Goal: Task Accomplishment & Management: Manage account settings

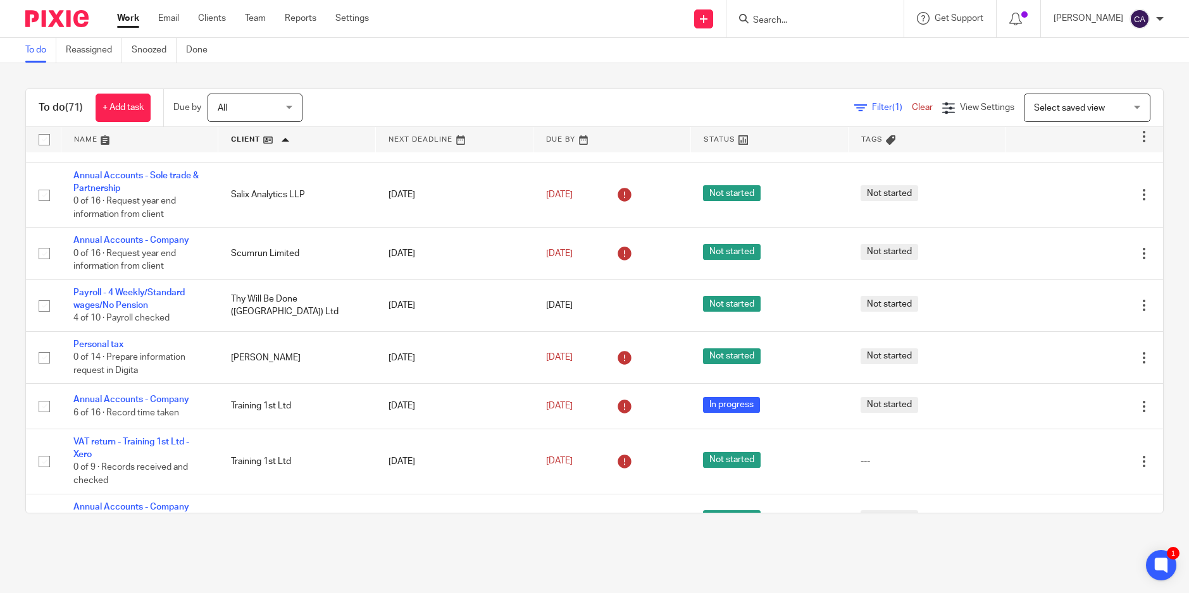
scroll to position [3414, 0]
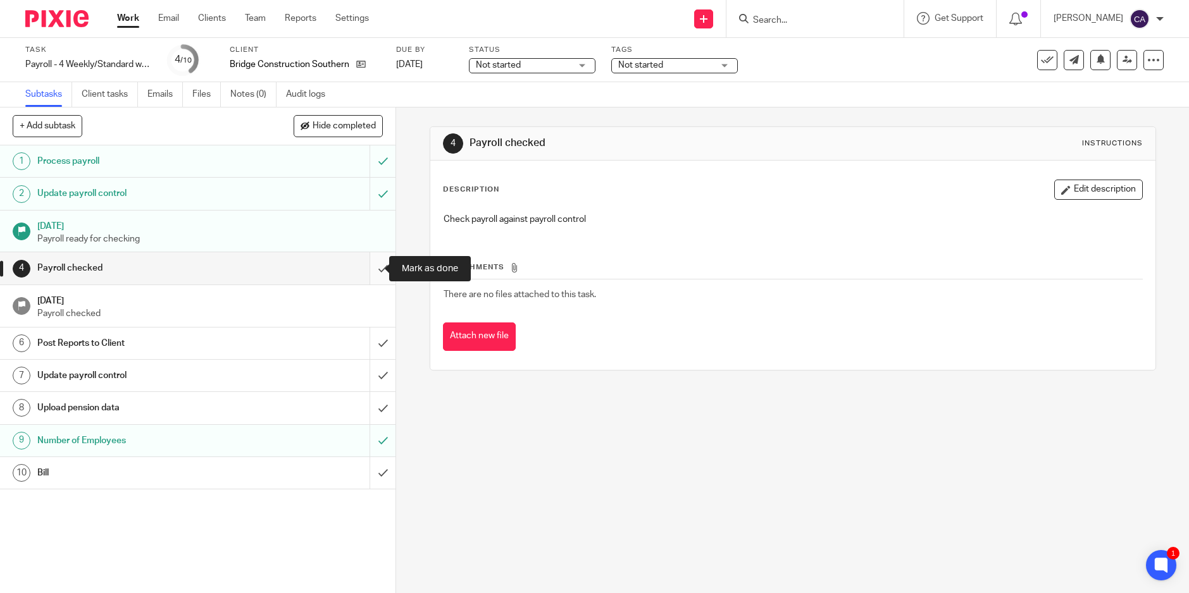
click at [364, 279] on input "submit" at bounding box center [197, 268] width 395 height 32
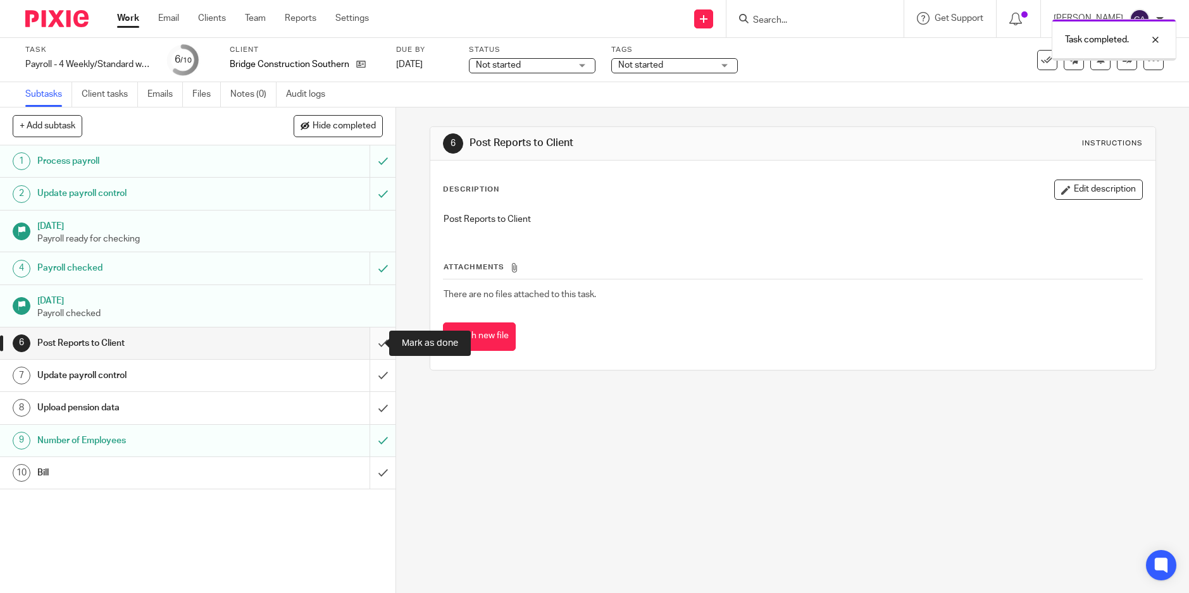
click at [369, 342] on input "submit" at bounding box center [197, 344] width 395 height 32
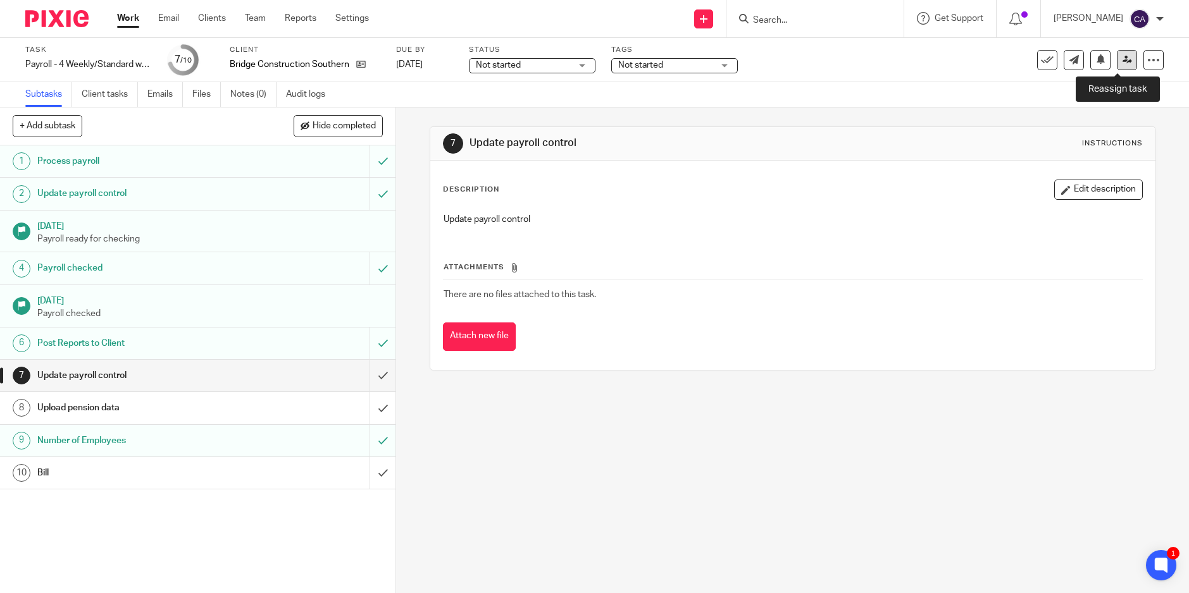
click at [1117, 67] on link at bounding box center [1127, 60] width 20 height 20
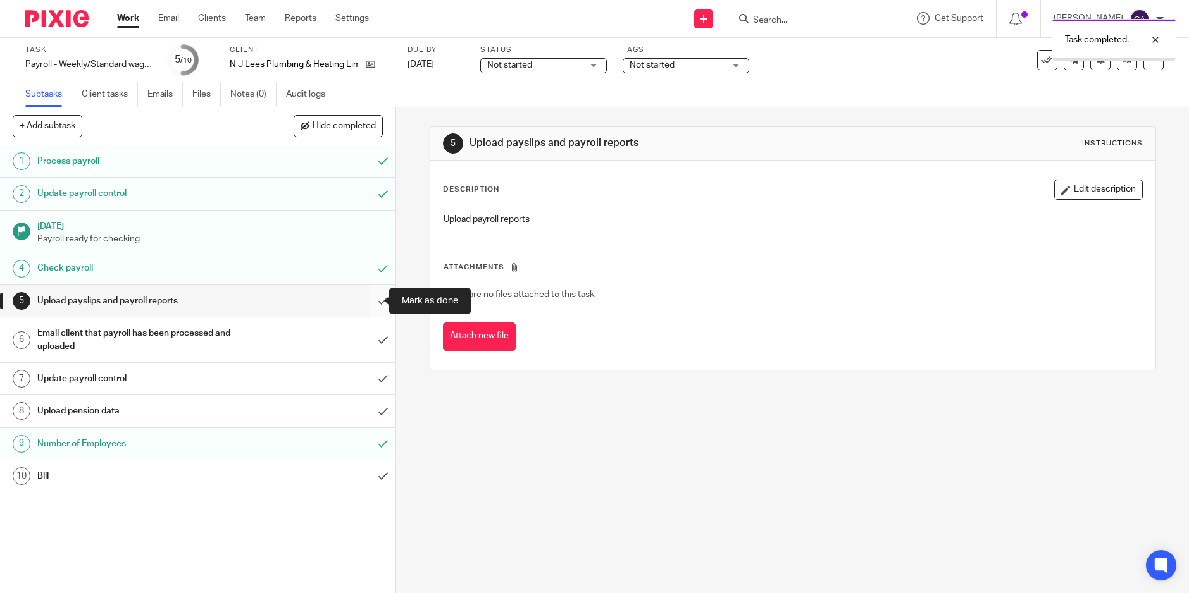
click at [369, 303] on input "submit" at bounding box center [197, 301] width 395 height 32
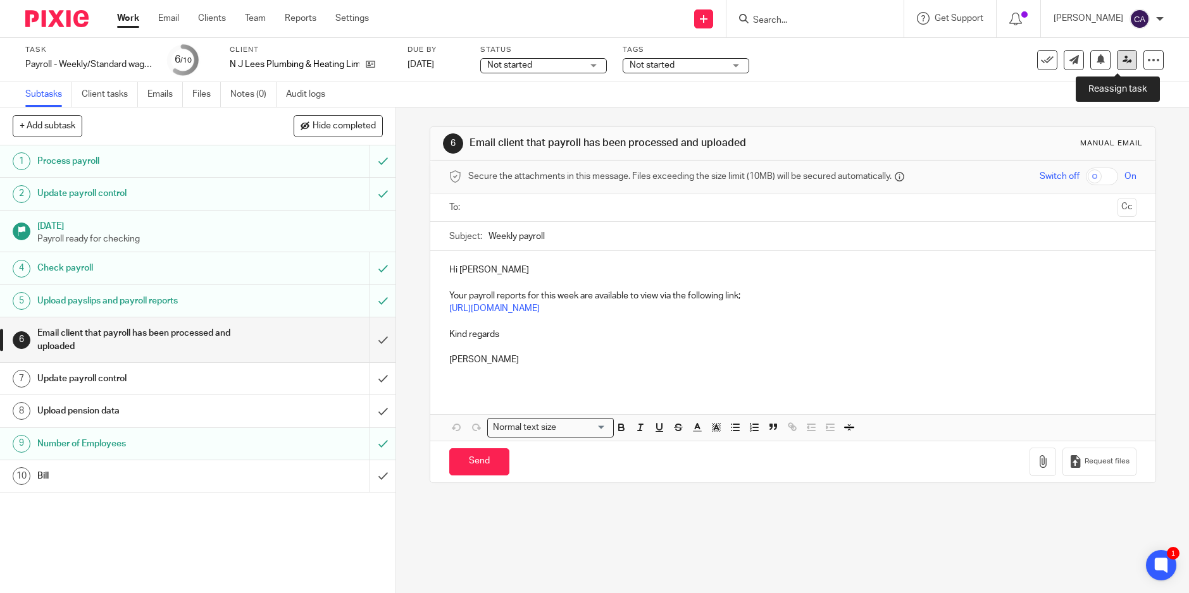
click at [1118, 53] on link at bounding box center [1127, 60] width 20 height 20
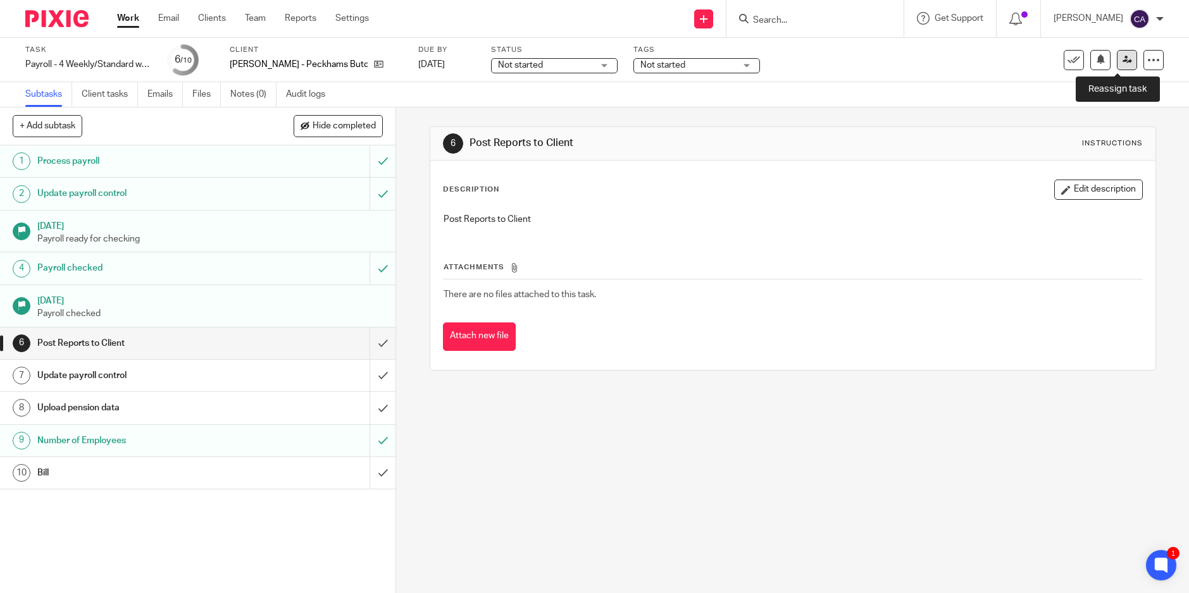
click at [1117, 65] on link at bounding box center [1127, 60] width 20 height 20
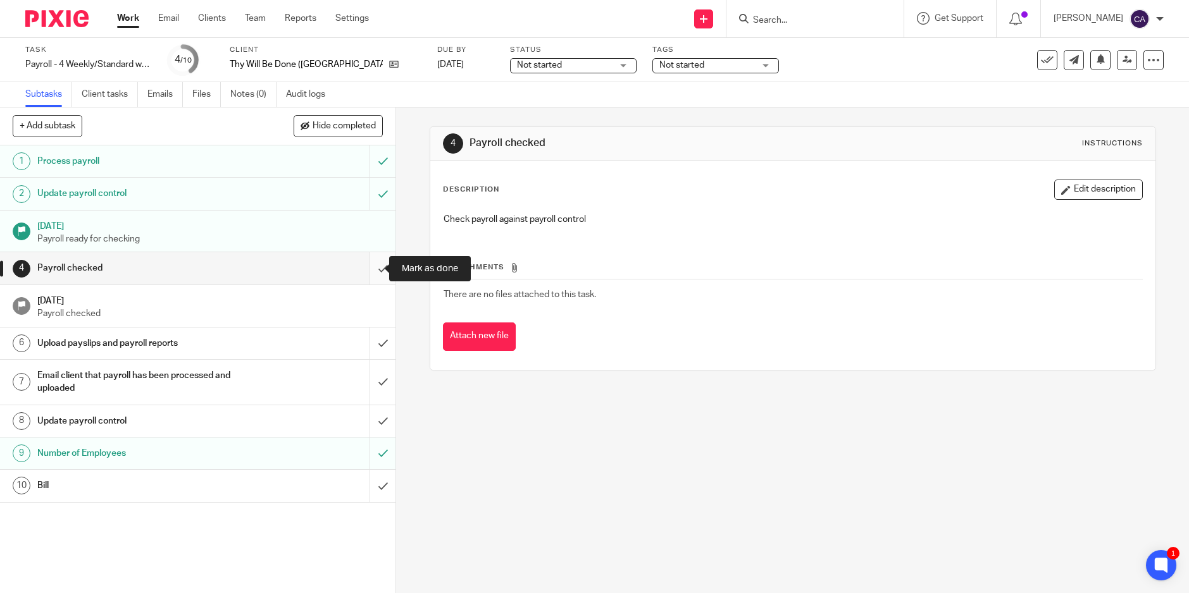
click at [368, 270] on input "submit" at bounding box center [197, 268] width 395 height 32
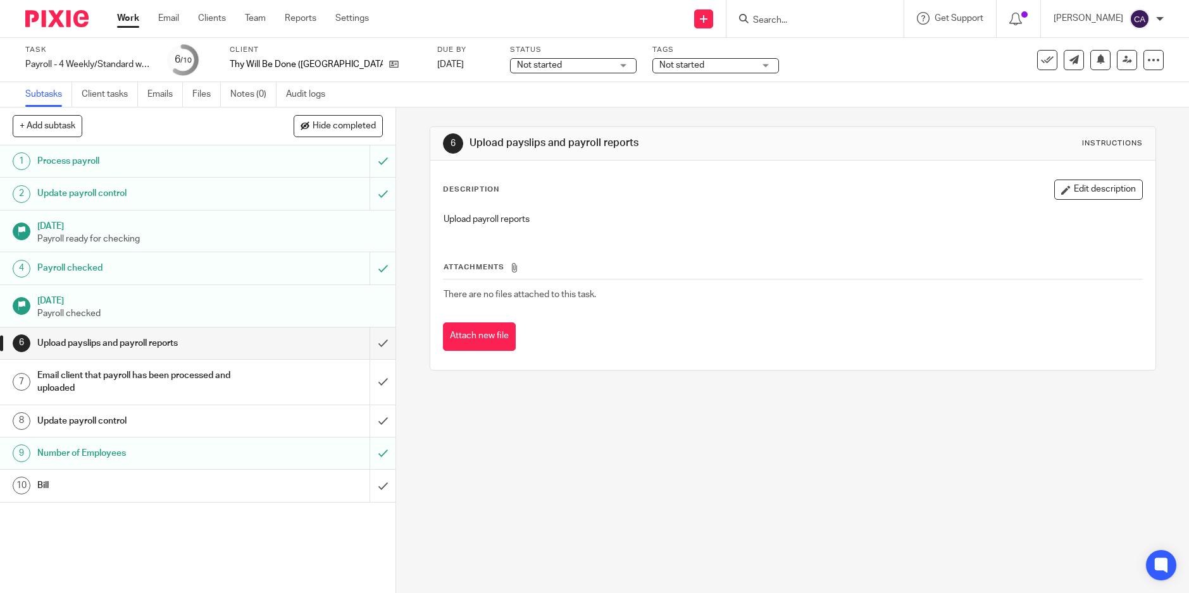
click at [379, 335] on input "submit" at bounding box center [197, 344] width 395 height 32
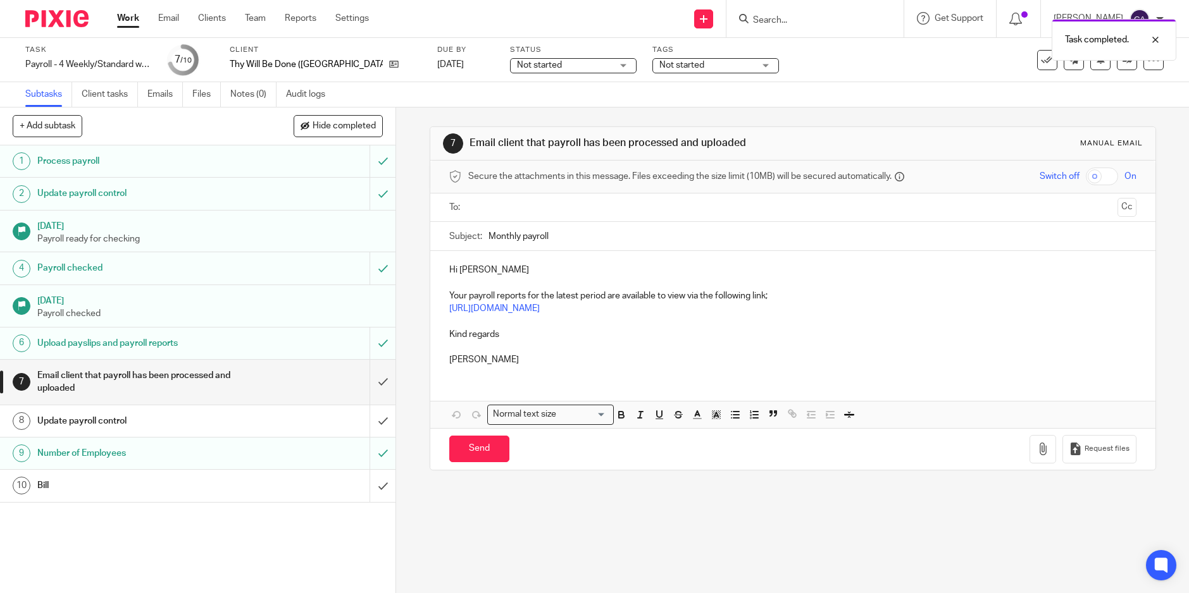
click at [547, 523] on div "7 Email client that payroll has been processed and uploaded Manual email Secure…" at bounding box center [792, 351] width 793 height 486
click at [1122, 61] on icon at bounding box center [1126, 59] width 9 height 9
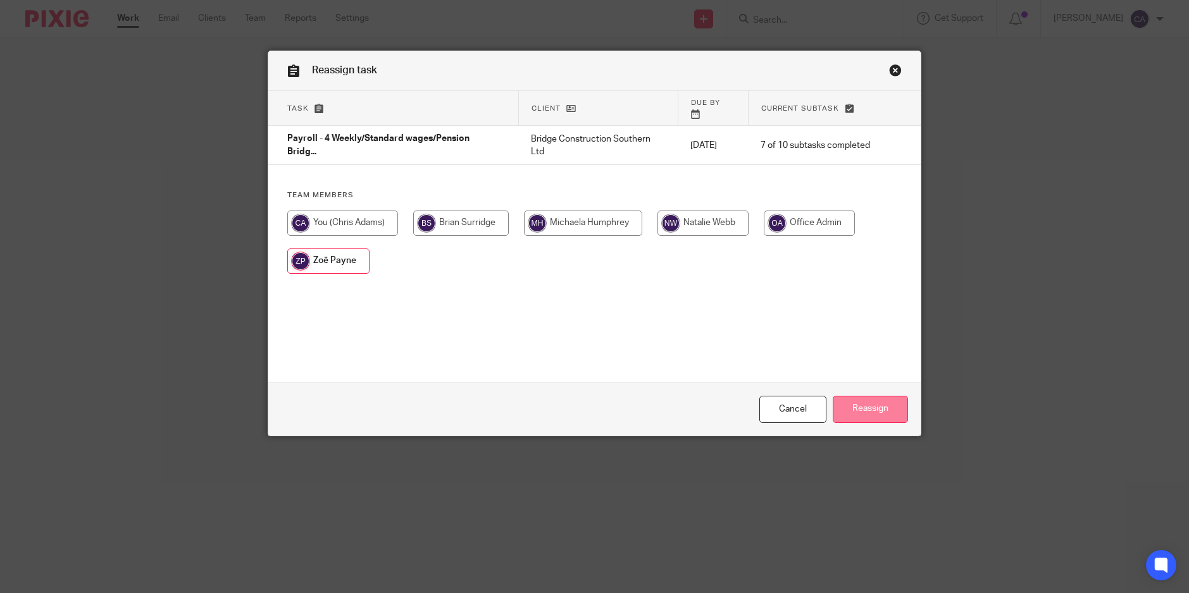
click at [867, 407] on input "Reassign" at bounding box center [870, 409] width 75 height 27
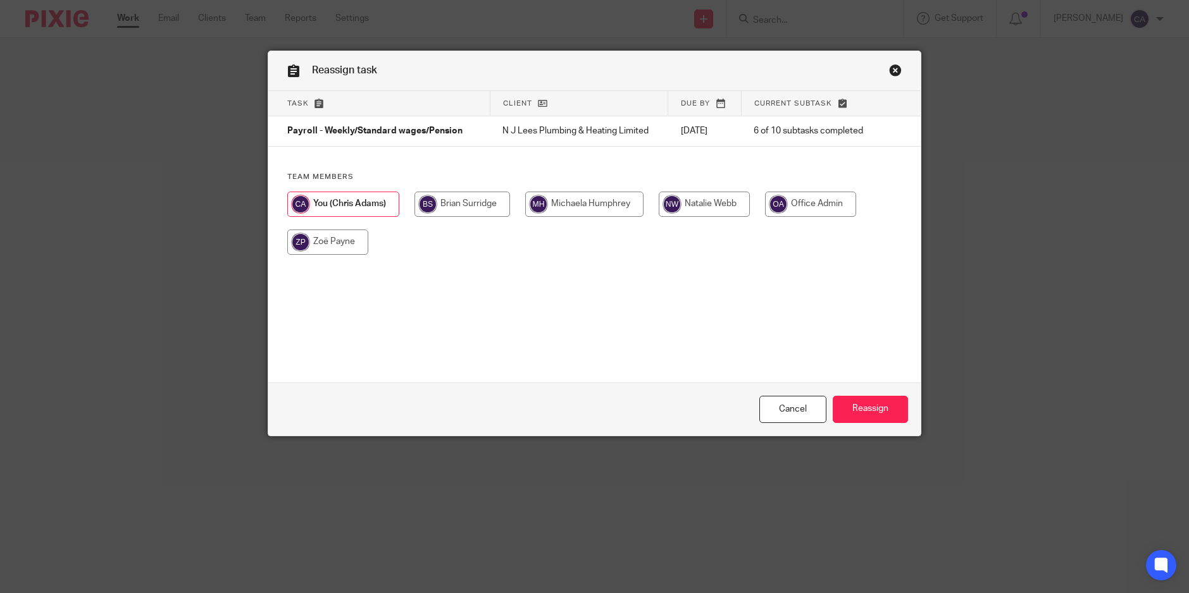
click at [325, 237] on input "radio" at bounding box center [327, 242] width 81 height 25
radio input "true"
click at [863, 410] on input "Reassign" at bounding box center [870, 409] width 75 height 27
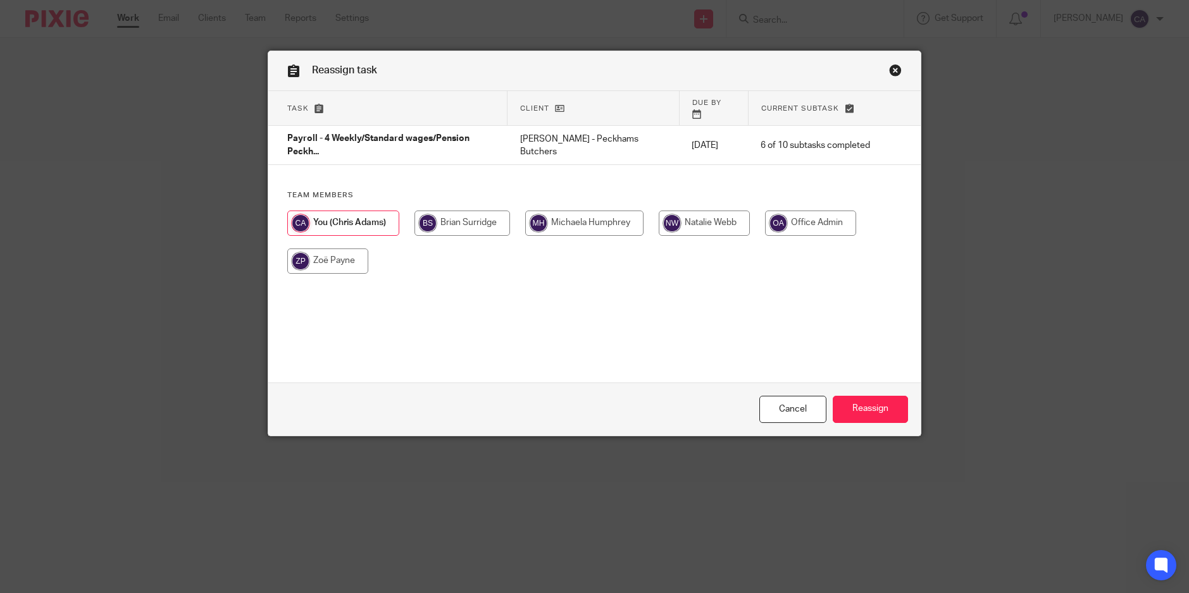
click at [307, 258] on input "radio" at bounding box center [327, 261] width 81 height 25
radio input "true"
click at [846, 397] on input "Reassign" at bounding box center [870, 409] width 75 height 27
click at [311, 249] on input "radio" at bounding box center [327, 261] width 81 height 25
radio input "true"
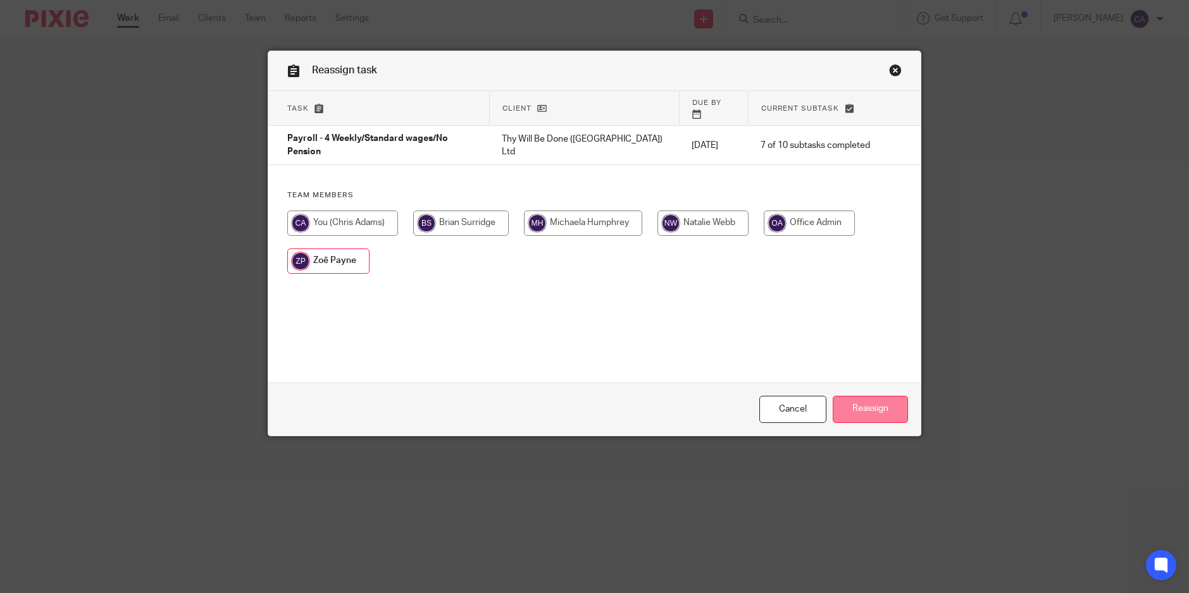
click at [880, 409] on input "Reassign" at bounding box center [870, 409] width 75 height 27
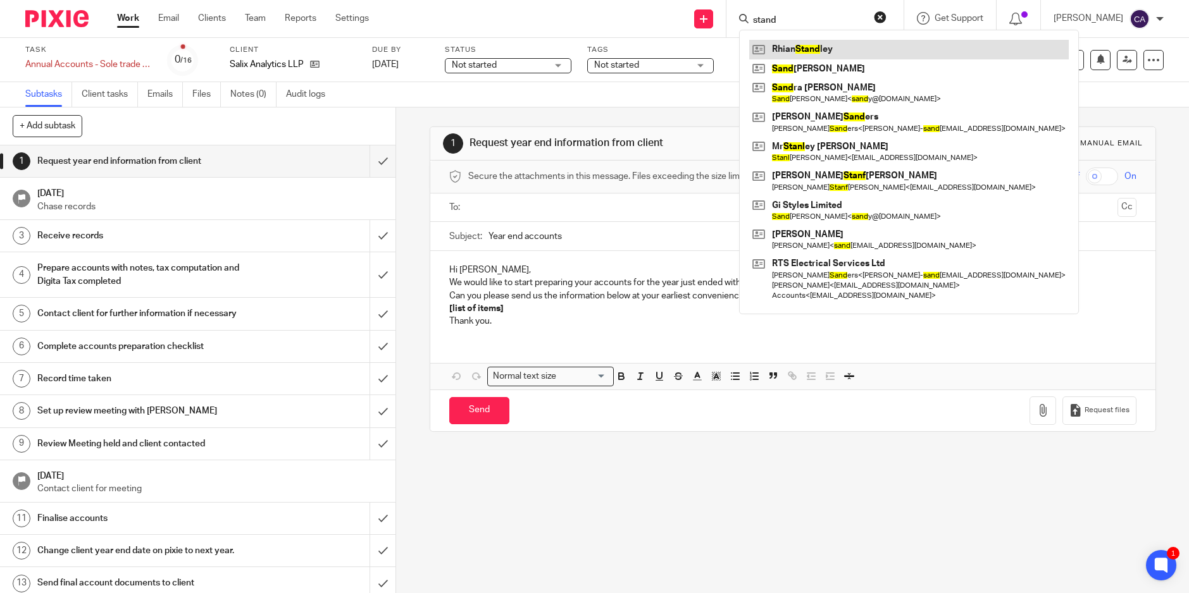
type input "stand"
click at [849, 44] on link at bounding box center [908, 49] width 319 height 19
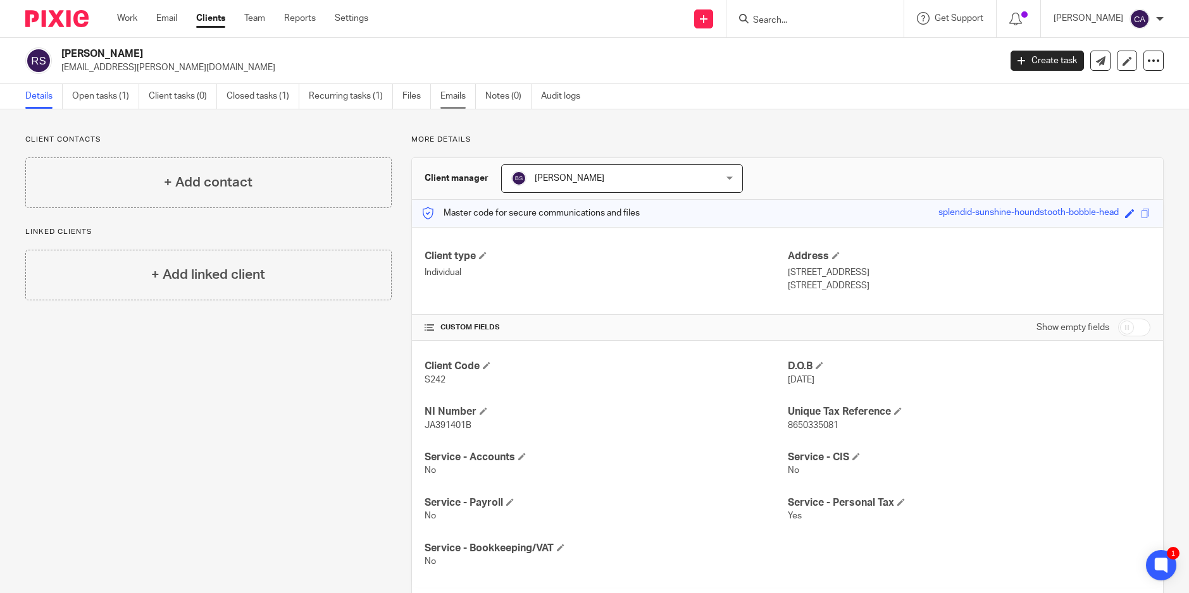
click at [450, 96] on link "Emails" at bounding box center [457, 96] width 35 height 25
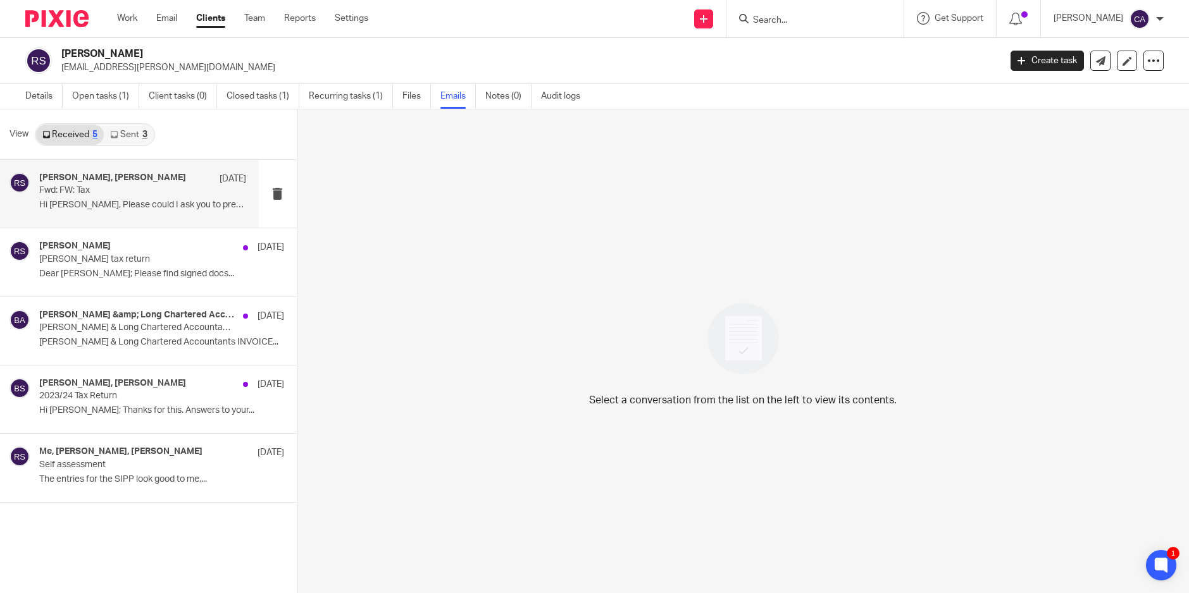
click at [131, 207] on p "Hi [PERSON_NAME], Please could I ask you to prepare..." at bounding box center [142, 205] width 207 height 11
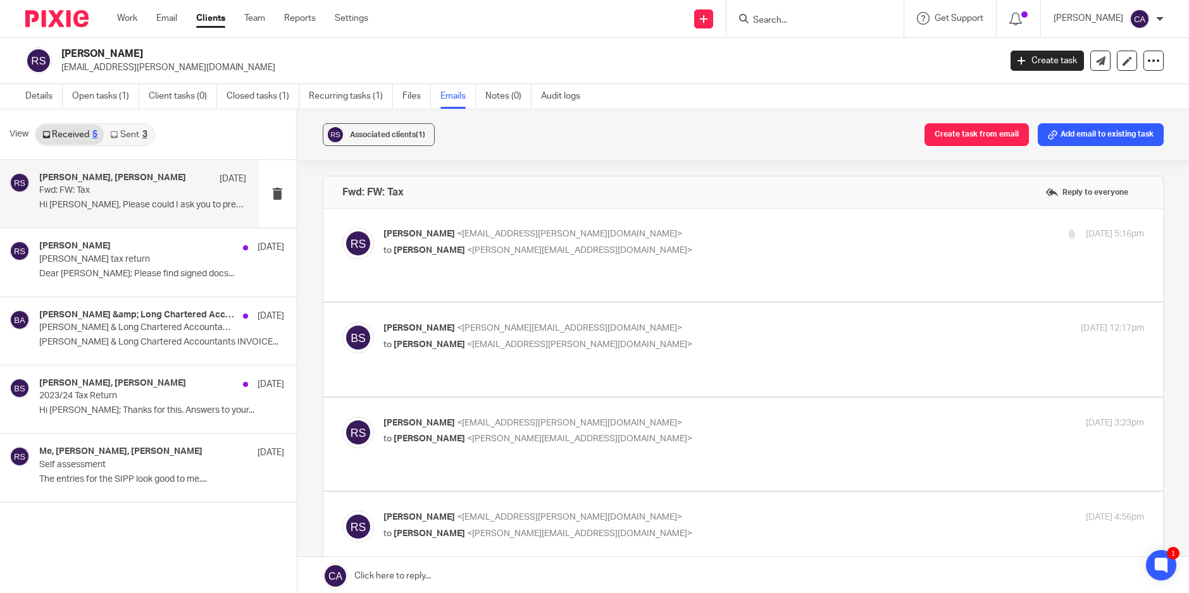
click at [477, 272] on label at bounding box center [742, 255] width 839 height 93
click at [342, 228] on input "checkbox" at bounding box center [342, 227] width 1 height 1
checkbox input "true"
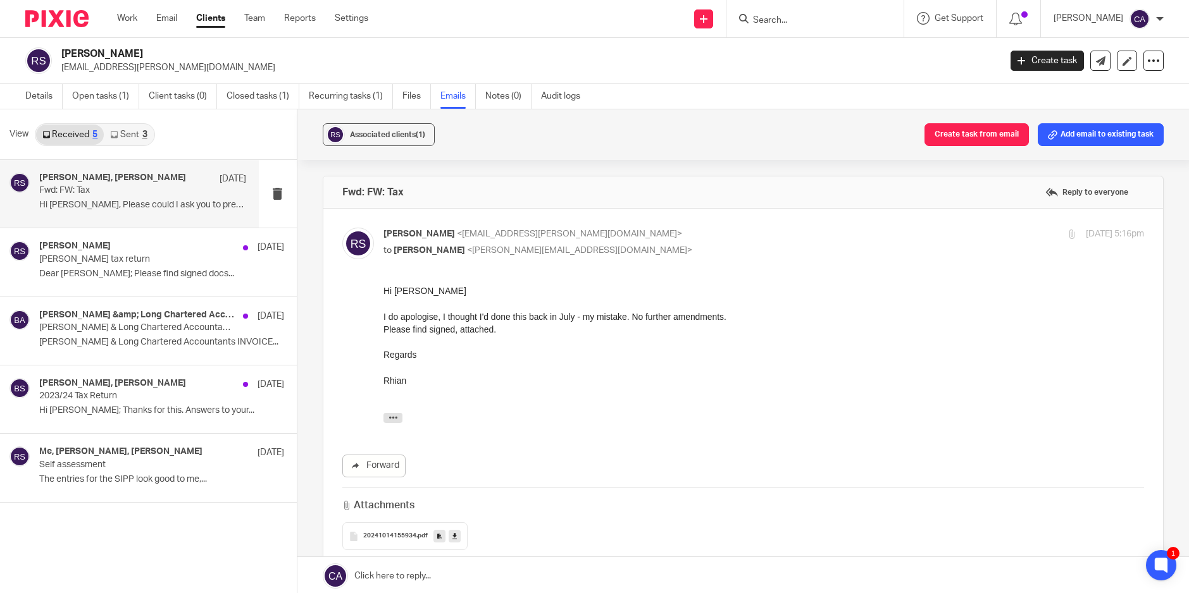
scroll to position [84, 0]
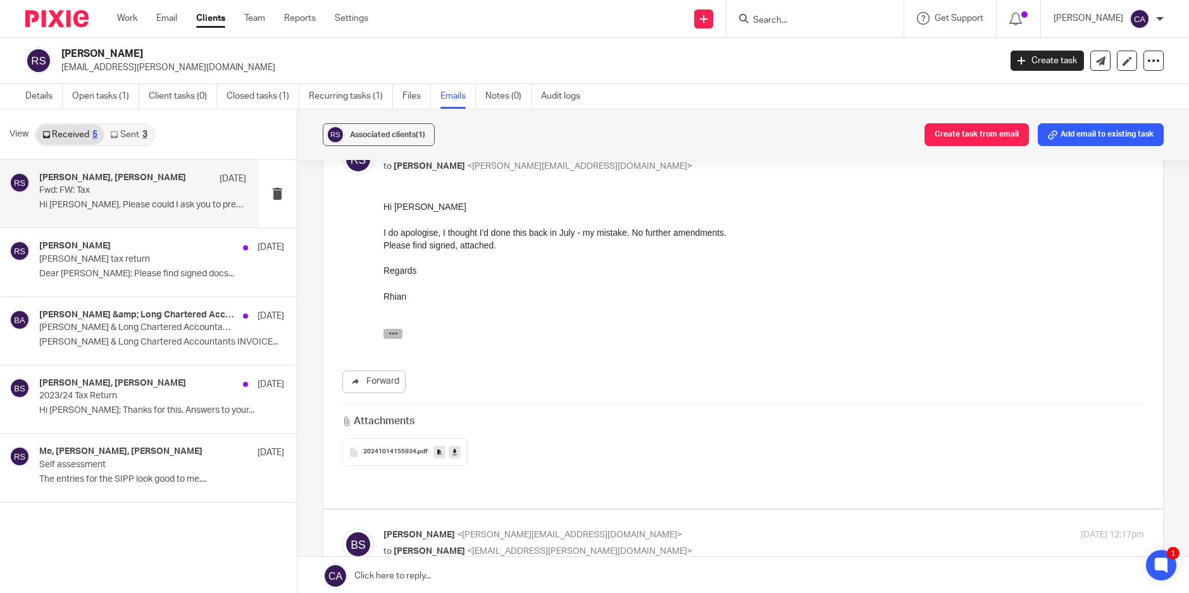
click at [395, 333] on icon "button" at bounding box center [392, 333] width 9 height 9
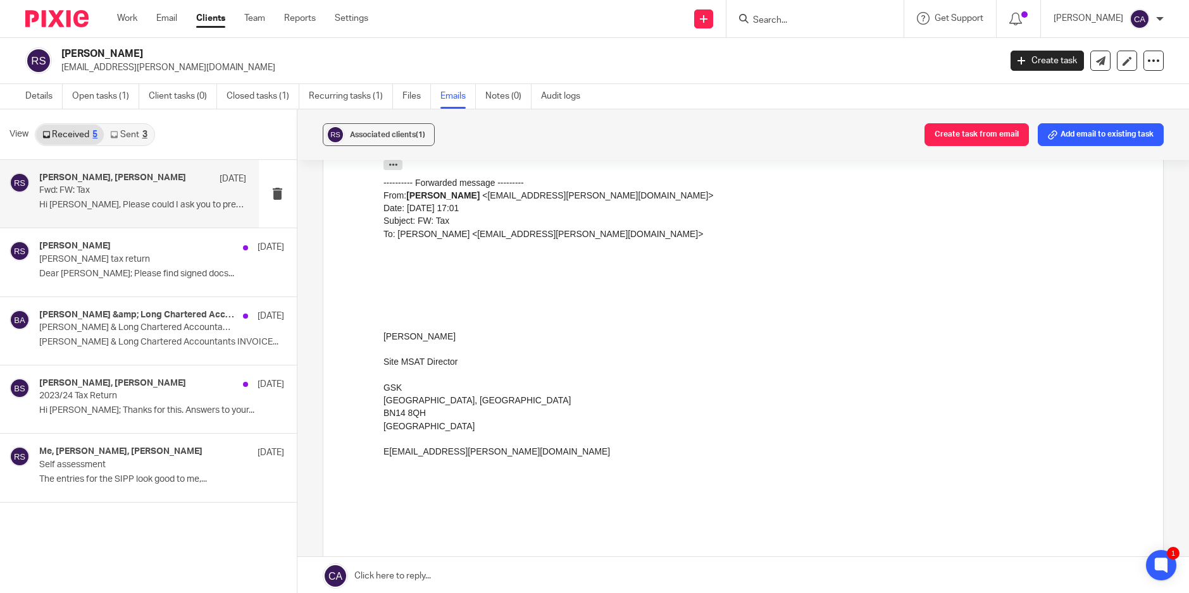
scroll to position [675, 0]
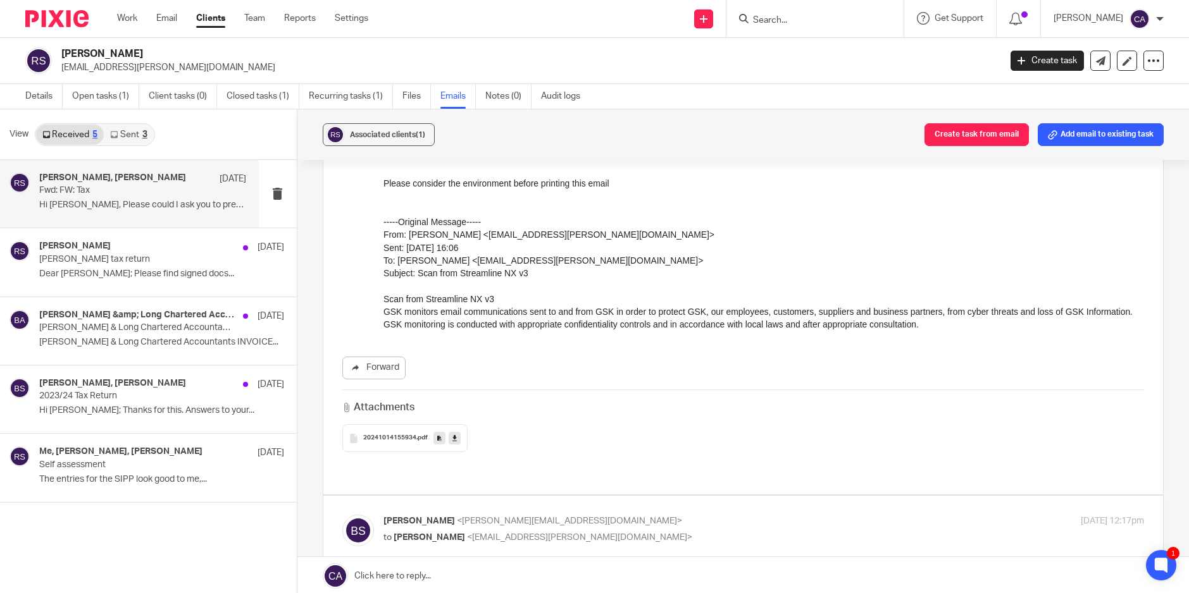
click at [392, 442] on div "20241014155934 .pdf" at bounding box center [404, 438] width 125 height 28
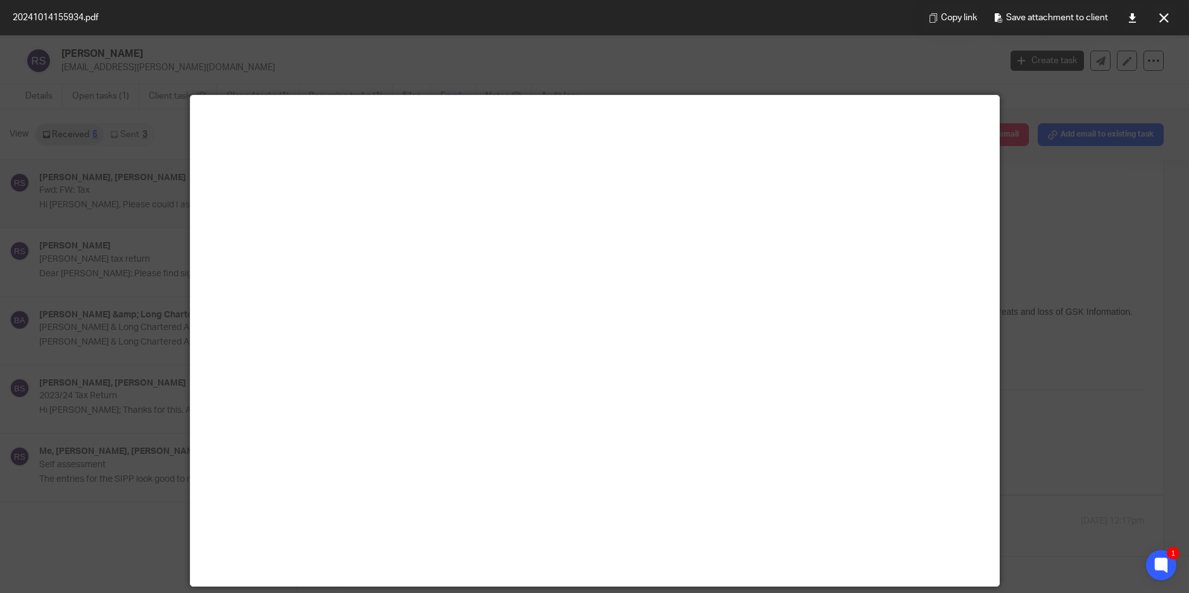
click at [1071, 252] on div at bounding box center [594, 296] width 1189 height 593
click at [1164, 15] on icon at bounding box center [1163, 17] width 9 height 9
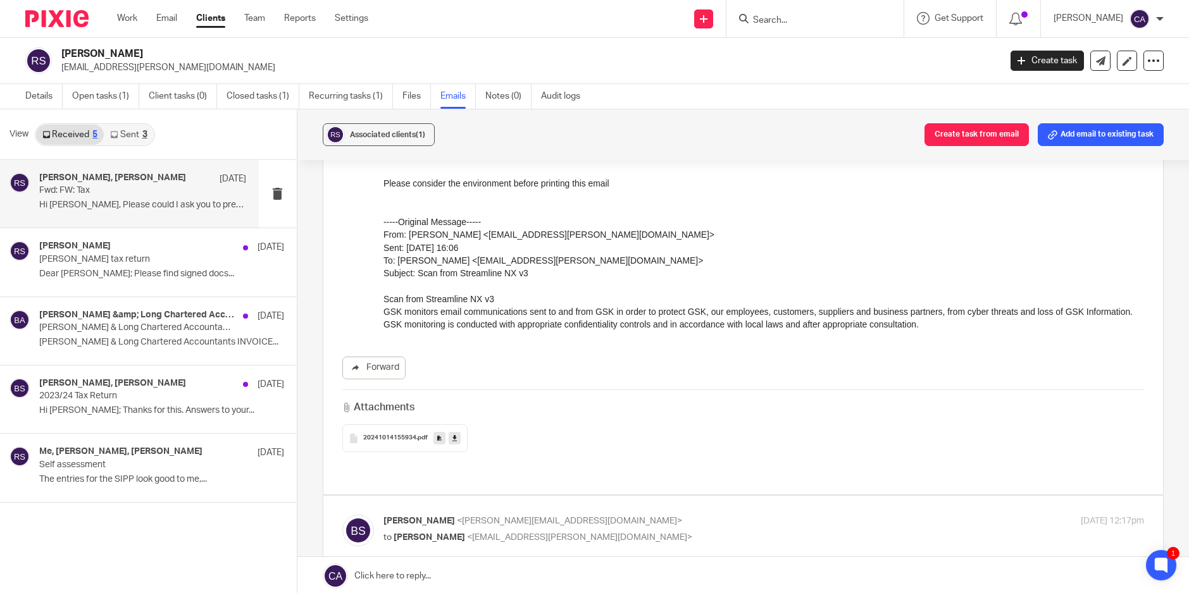
click at [318, 266] on div "Associated clients (1) Create task from email Add email to existing task Fwd: F…" at bounding box center [742, 352] width 891 height 486
click at [129, 130] on link "Sent 3" at bounding box center [128, 135] width 49 height 20
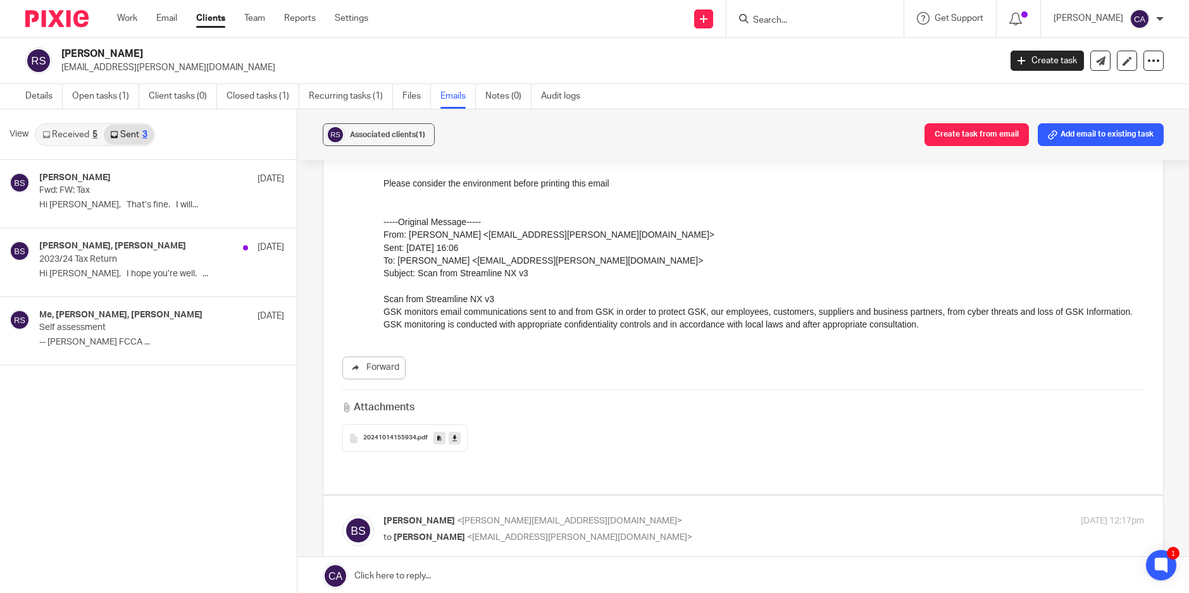
scroll to position [2, 0]
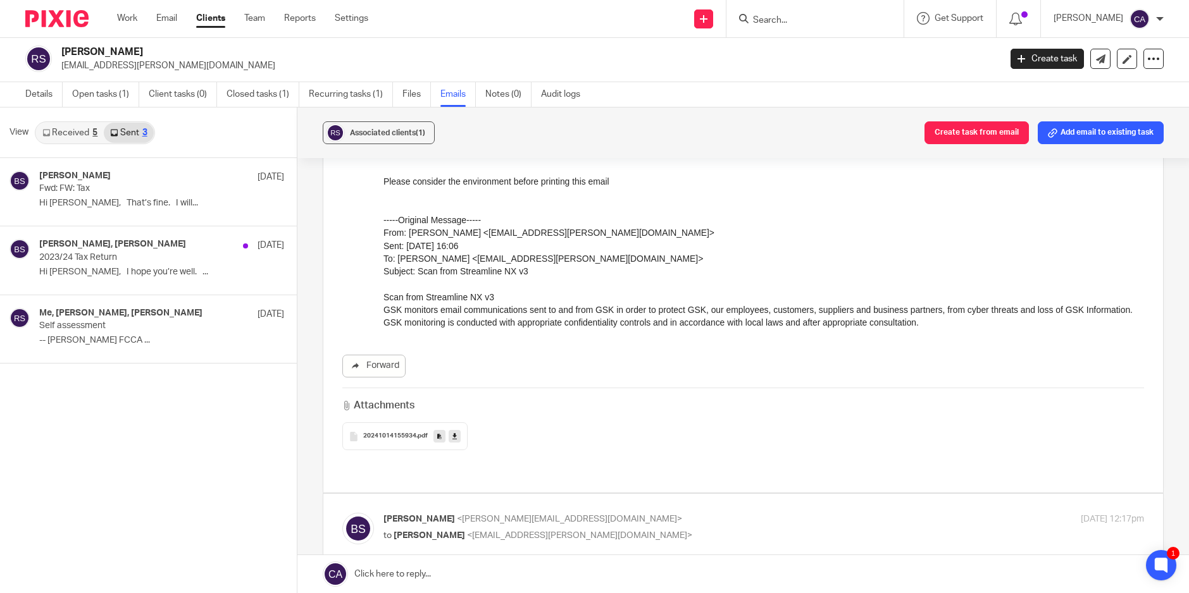
click at [63, 130] on link "Received 5" at bounding box center [70, 133] width 68 height 20
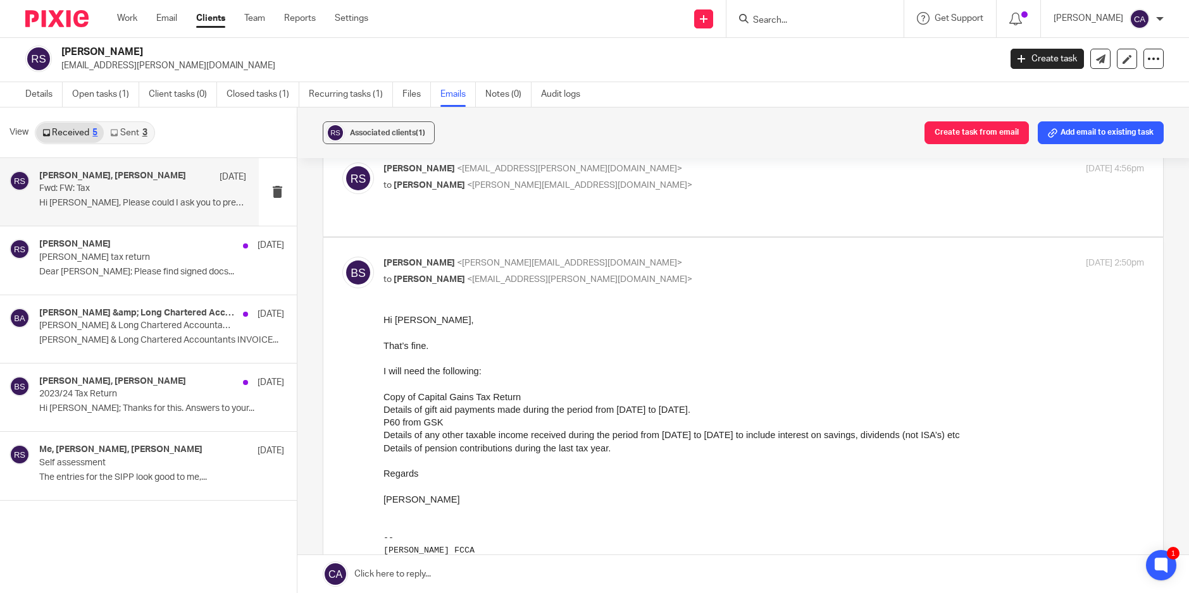
scroll to position [1130, 0]
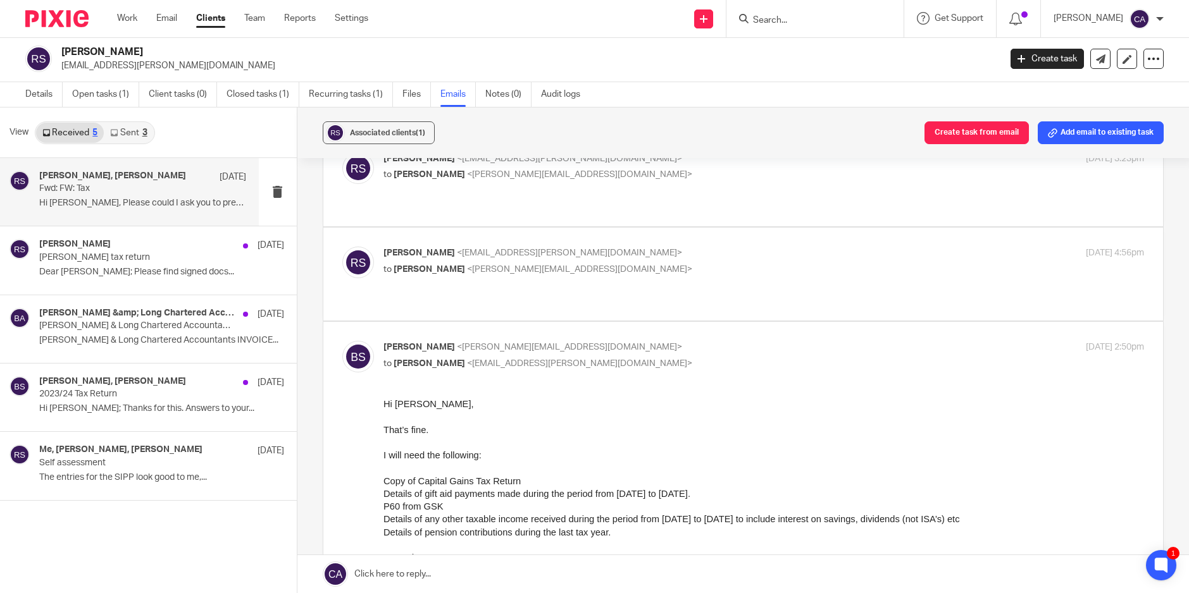
click at [512, 287] on label at bounding box center [742, 274] width 839 height 93
click at [342, 247] on input "checkbox" at bounding box center [342, 246] width 1 height 1
checkbox input "true"
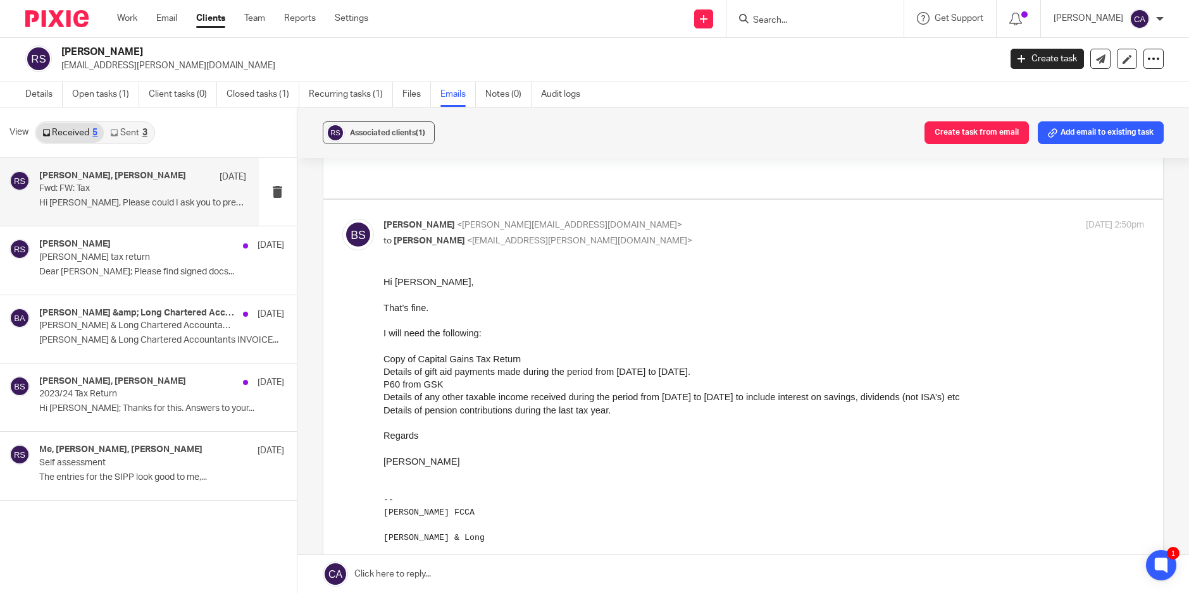
scroll to position [1509, 0]
